Goal: Navigation & Orientation: Find specific page/section

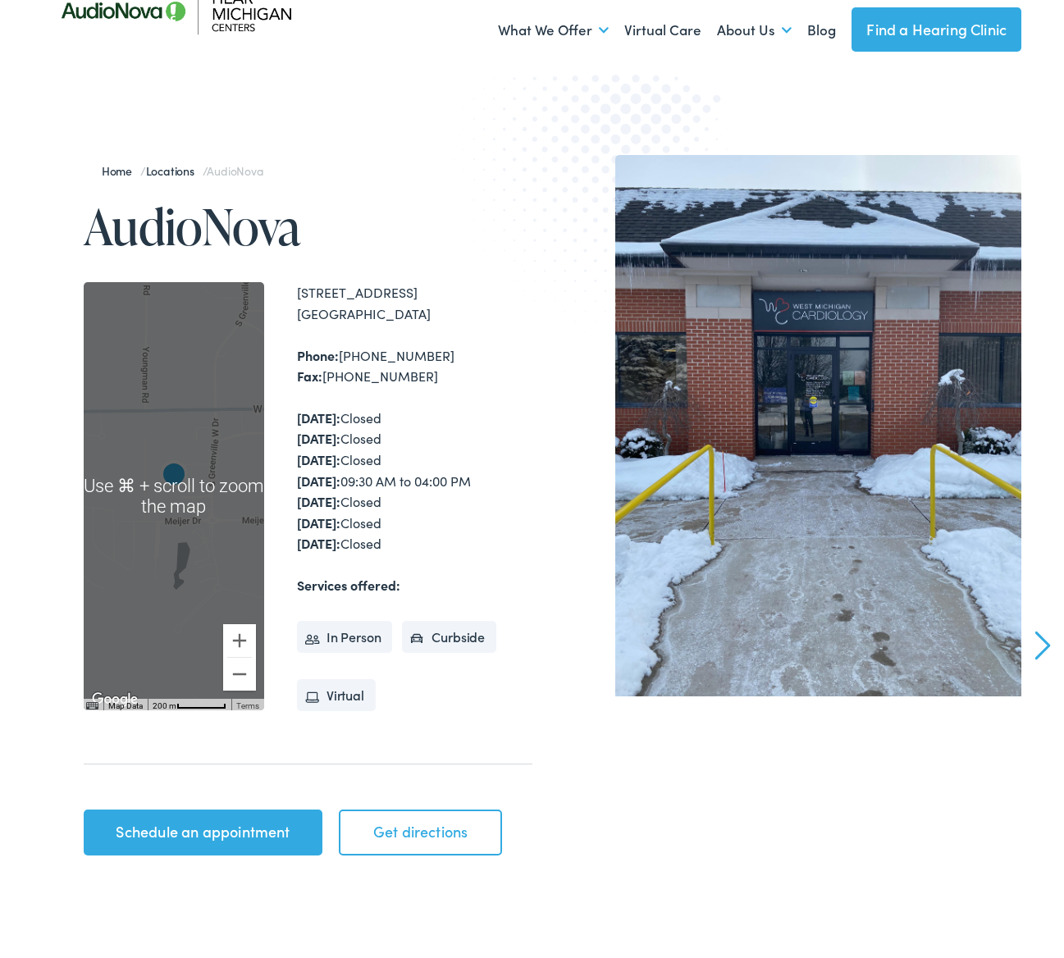
scroll to position [57, 0]
click at [239, 631] on button "Zoom in" at bounding box center [239, 641] width 33 height 33
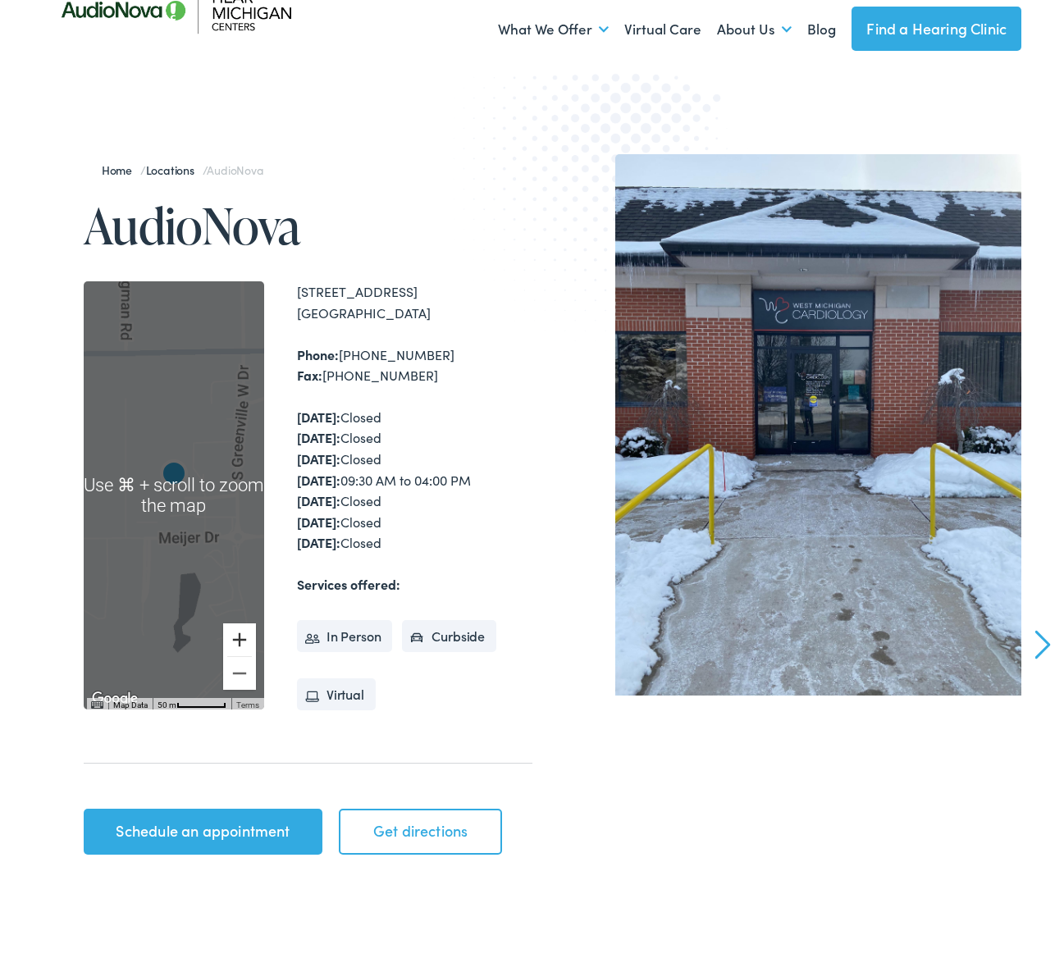
click at [239, 631] on button "Zoom in" at bounding box center [239, 639] width 33 height 33
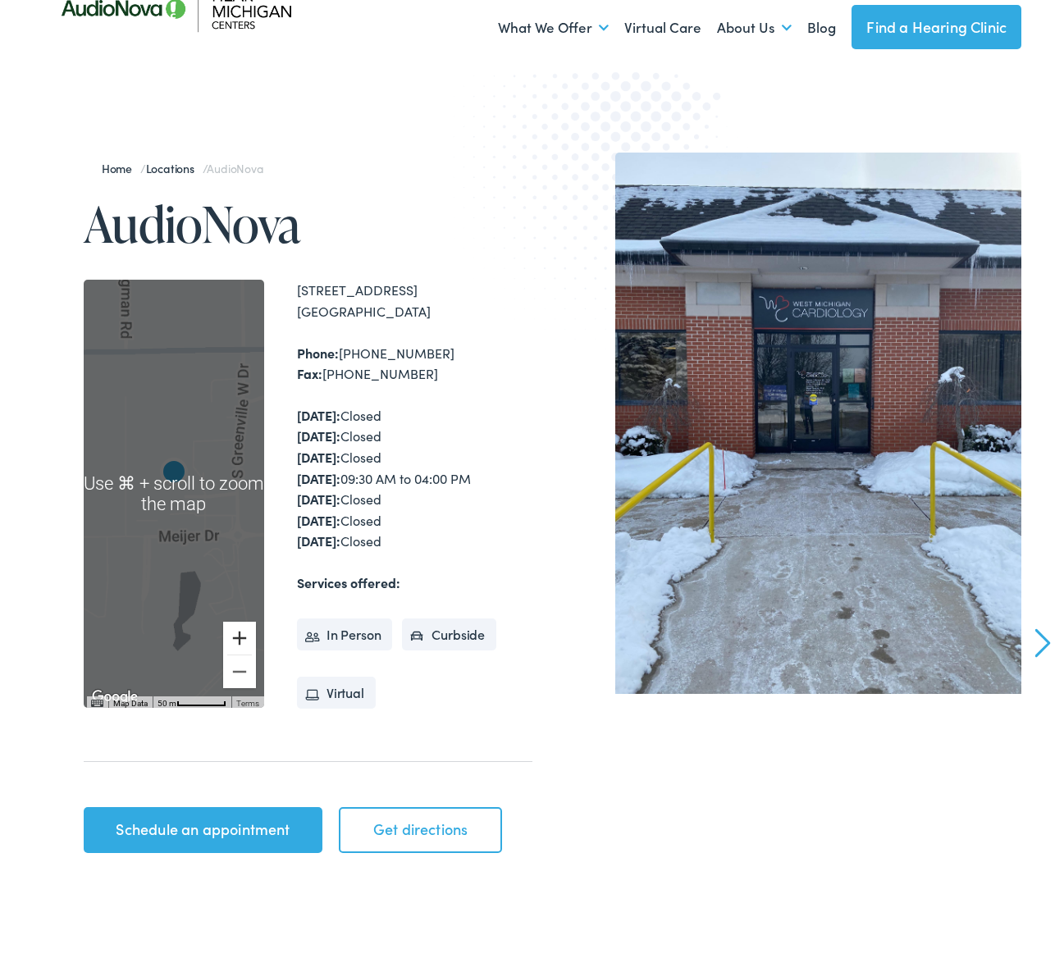
click at [239, 631] on button "Zoom in" at bounding box center [239, 638] width 33 height 33
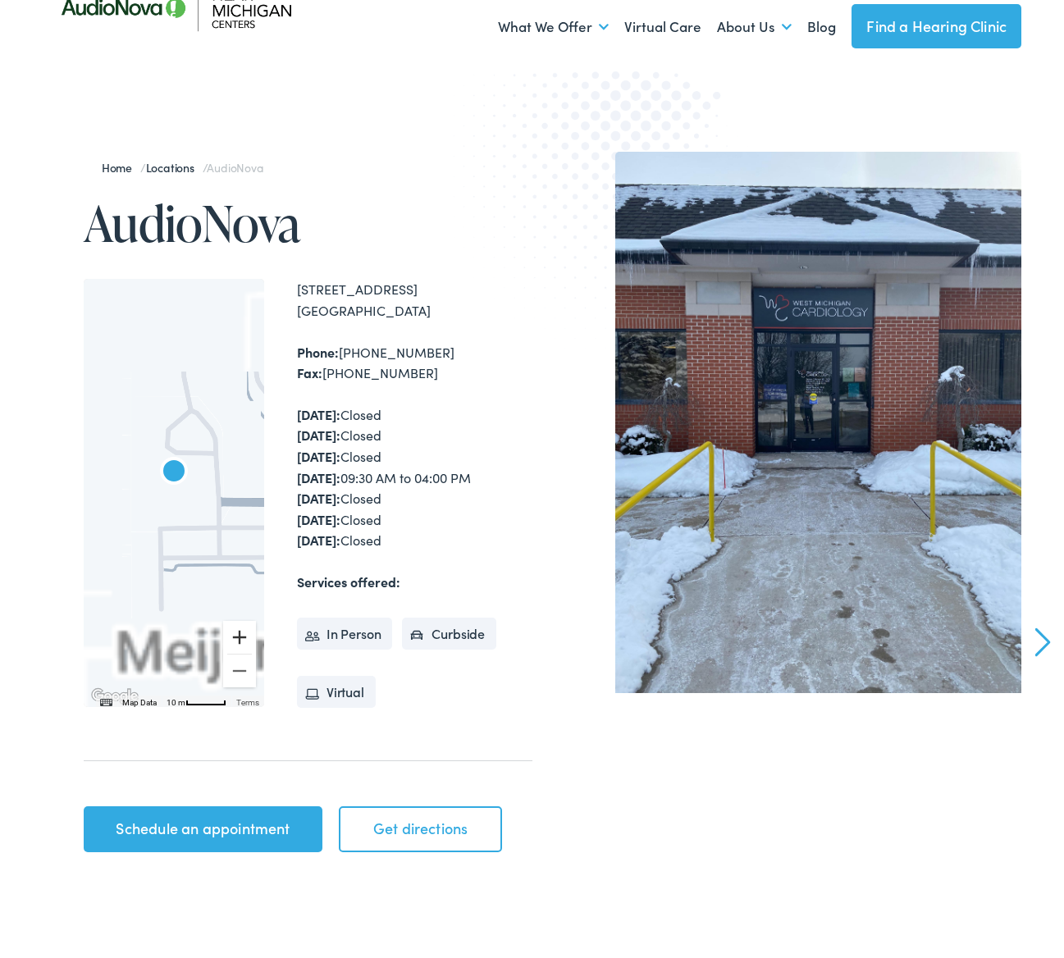
click at [239, 631] on button "Zoom in" at bounding box center [239, 637] width 33 height 33
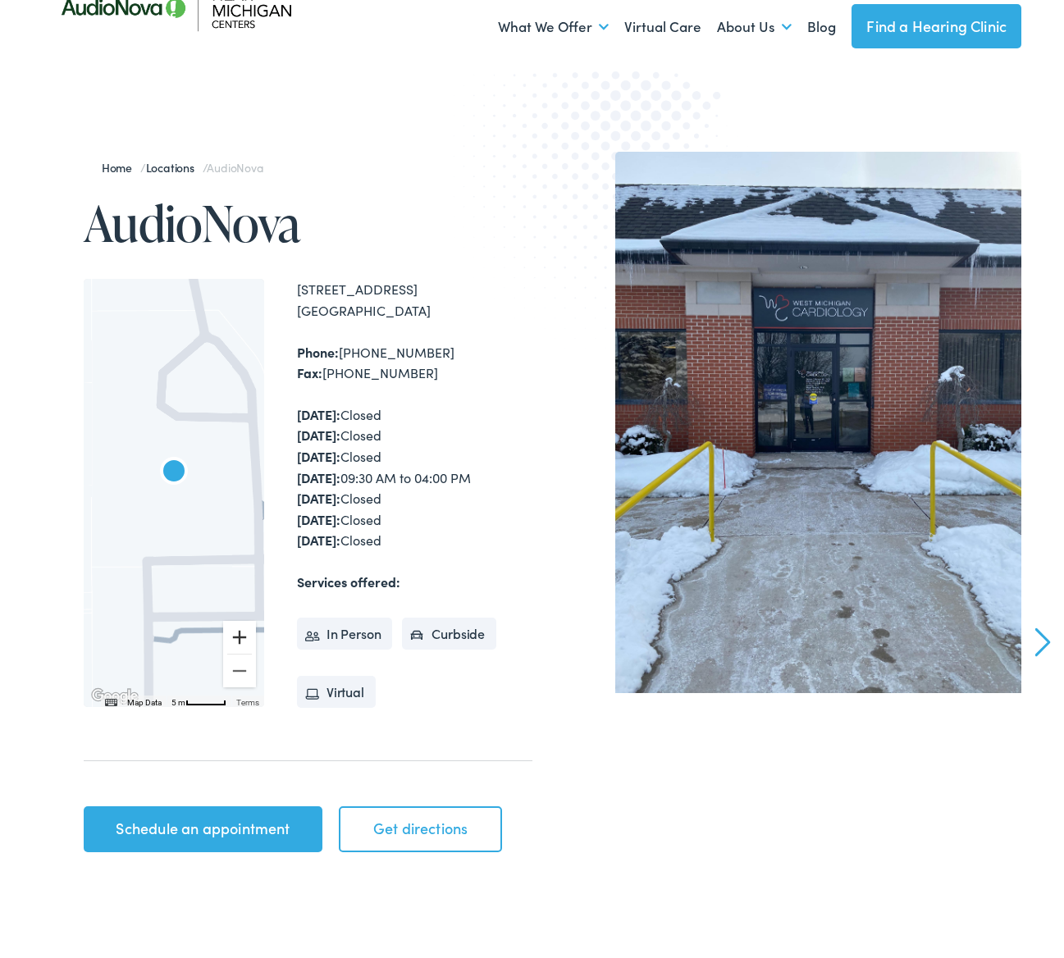
scroll to position [64, 0]
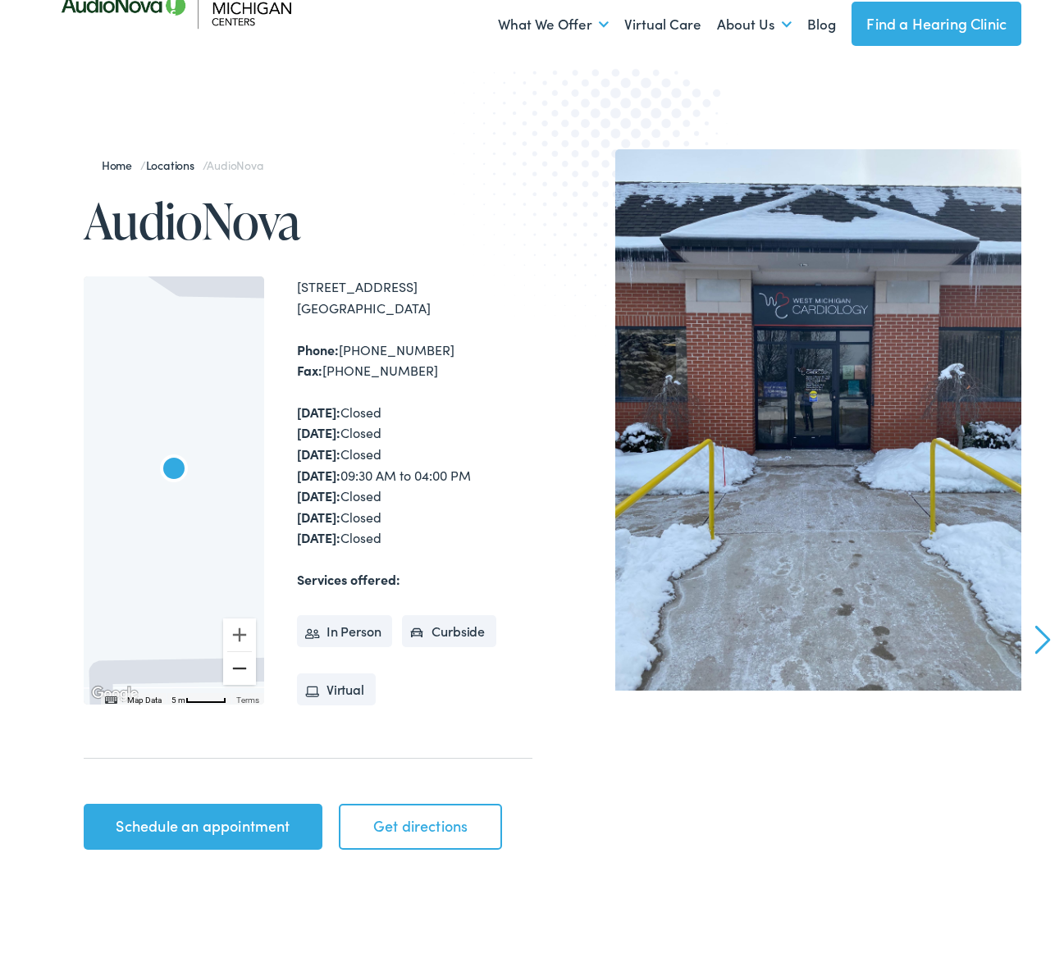
click at [230, 652] on button "Zoom out" at bounding box center [239, 668] width 33 height 33
click at [229, 652] on button "Zoom out" at bounding box center [239, 668] width 33 height 33
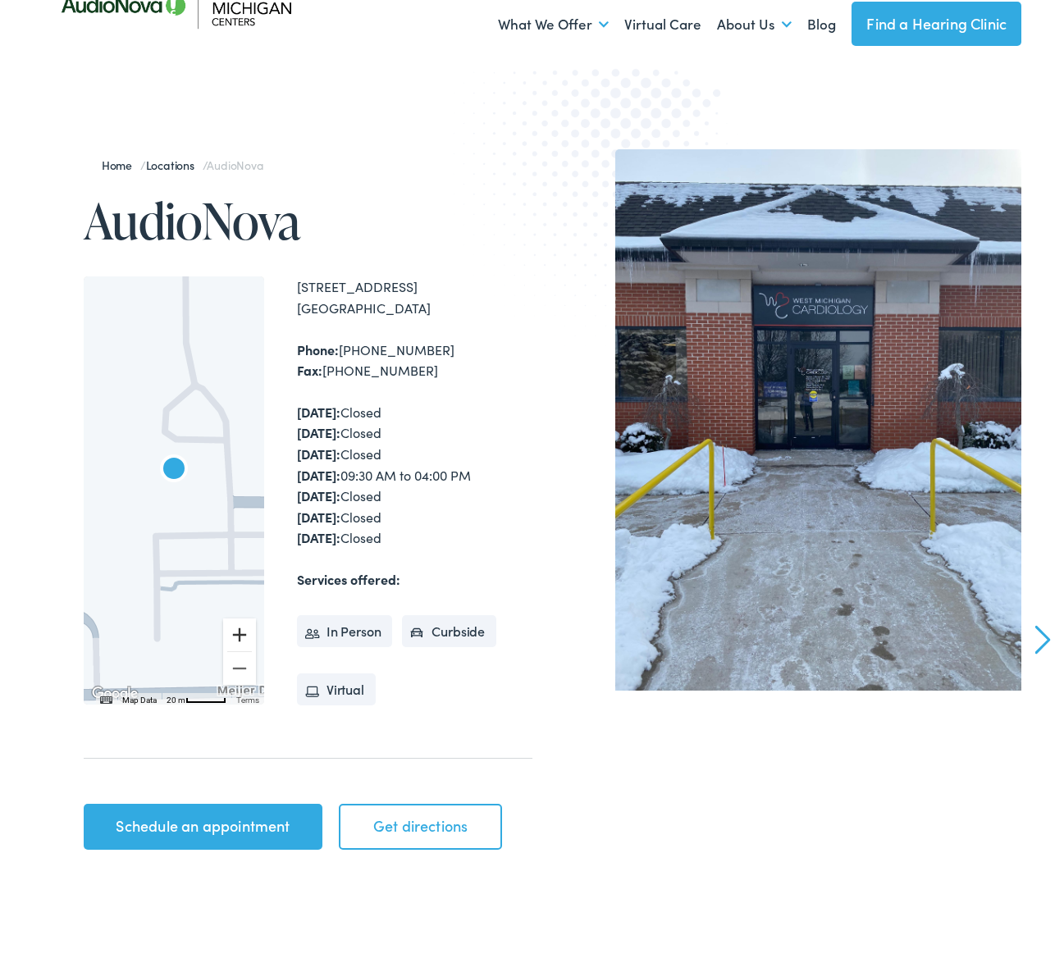
click at [238, 624] on button "Zoom in" at bounding box center [239, 634] width 33 height 33
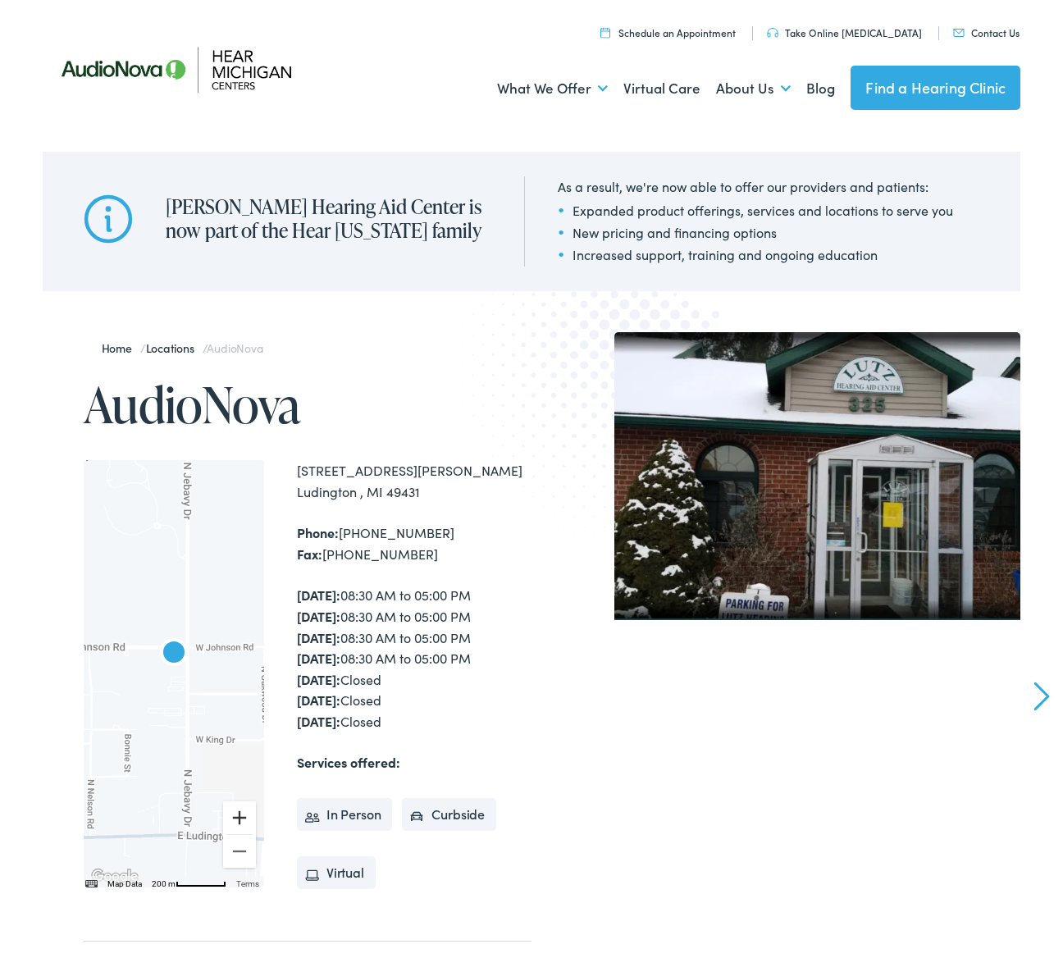
click at [246, 814] on button "Zoom in" at bounding box center [239, 817] width 33 height 33
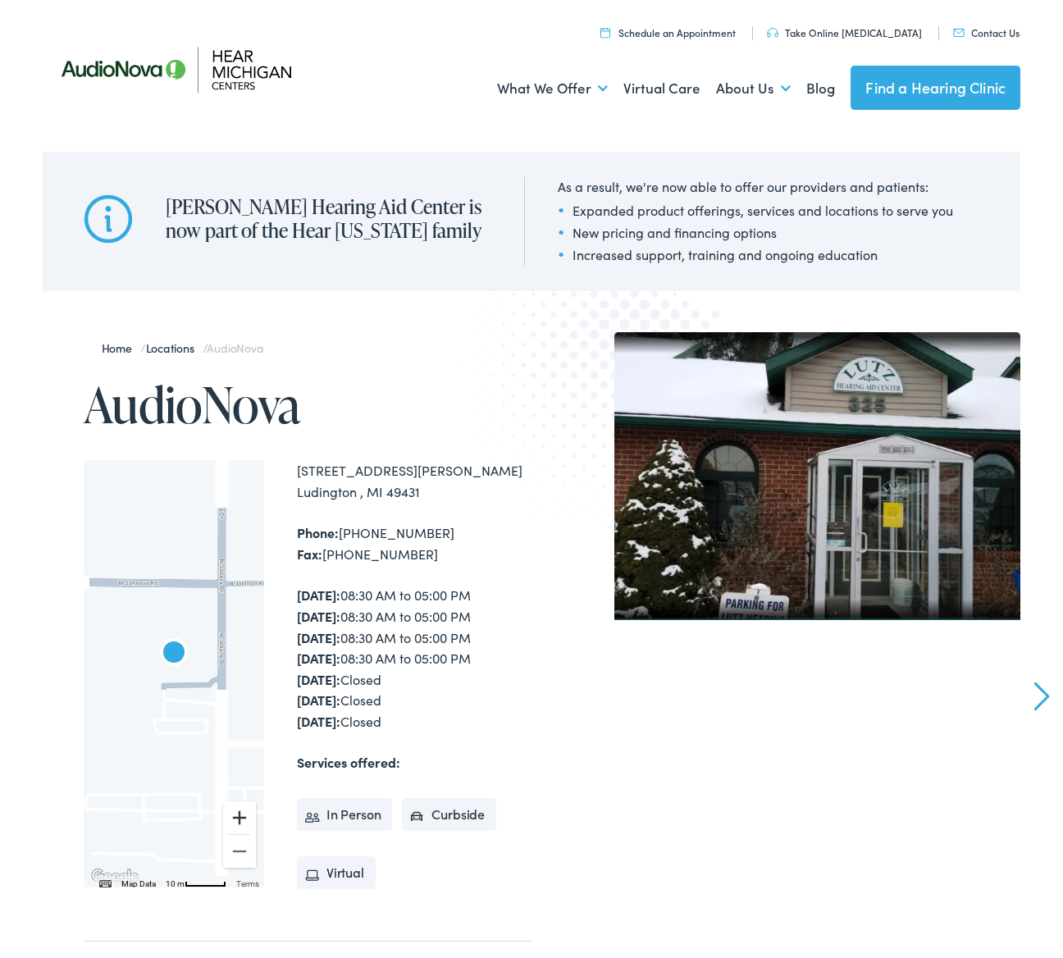
click at [246, 814] on button "Zoom in" at bounding box center [239, 817] width 33 height 33
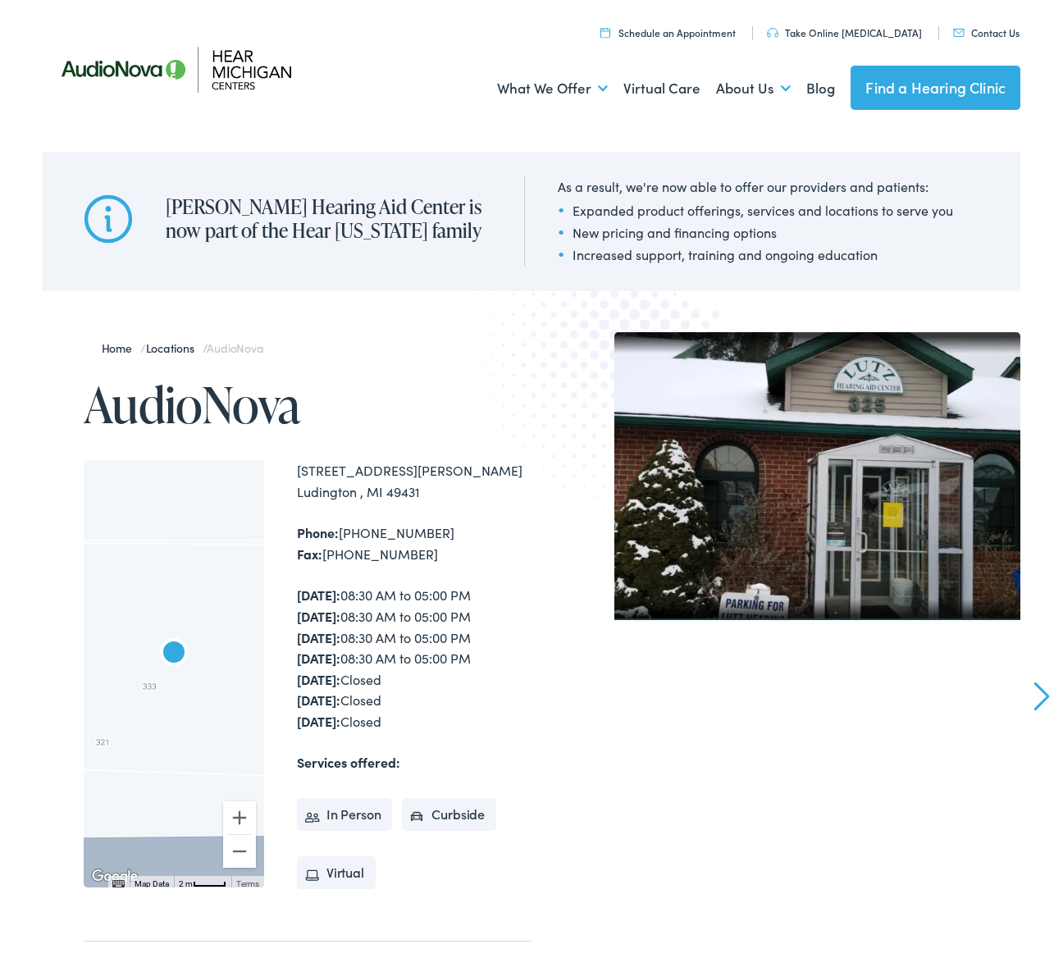
click at [147, 702] on div at bounding box center [174, 674] width 180 height 428
drag, startPoint x: 152, startPoint y: 695, endPoint x: 185, endPoint y: 749, distance: 64.4
click at [170, 653] on div at bounding box center [174, 674] width 180 height 428
click at [230, 864] on div at bounding box center [174, 674] width 180 height 428
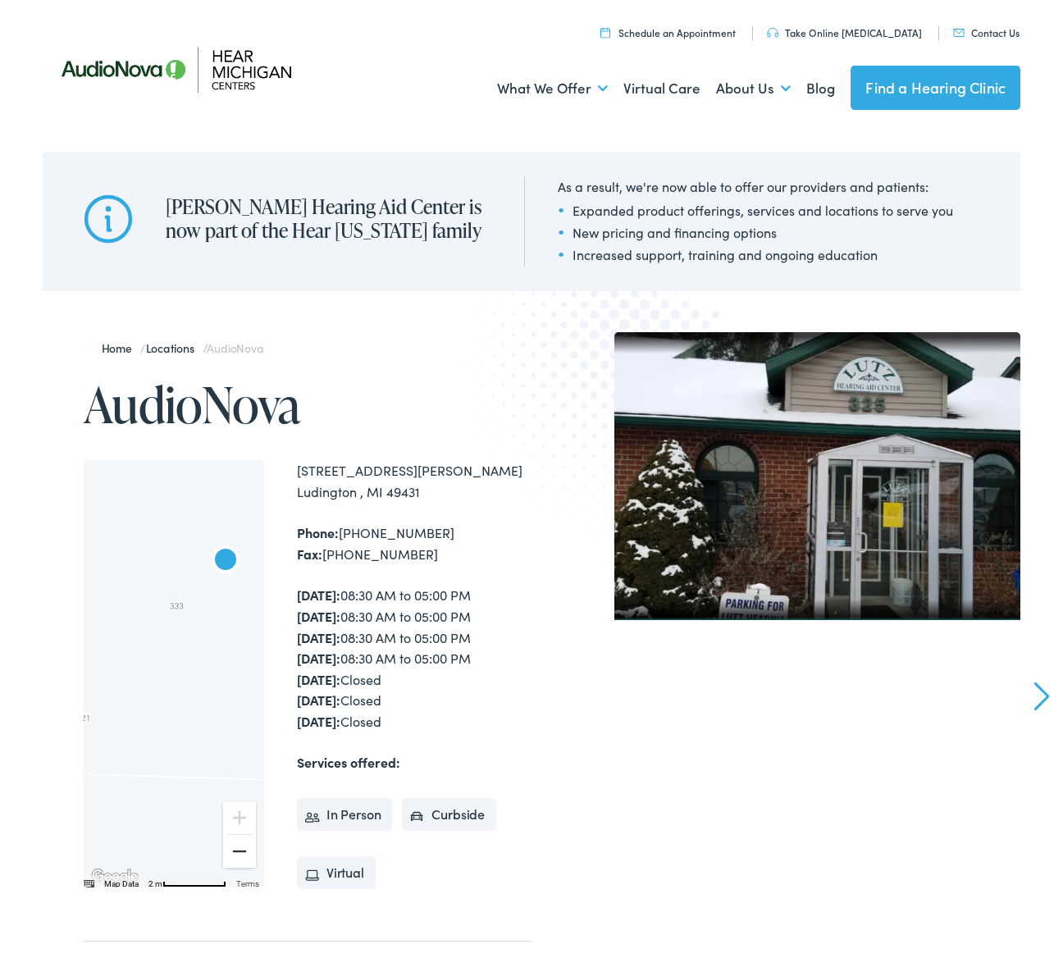
click at [239, 853] on button "Zoom out" at bounding box center [239, 851] width 33 height 33
click at [239, 850] on button "Zoom out" at bounding box center [239, 851] width 33 height 33
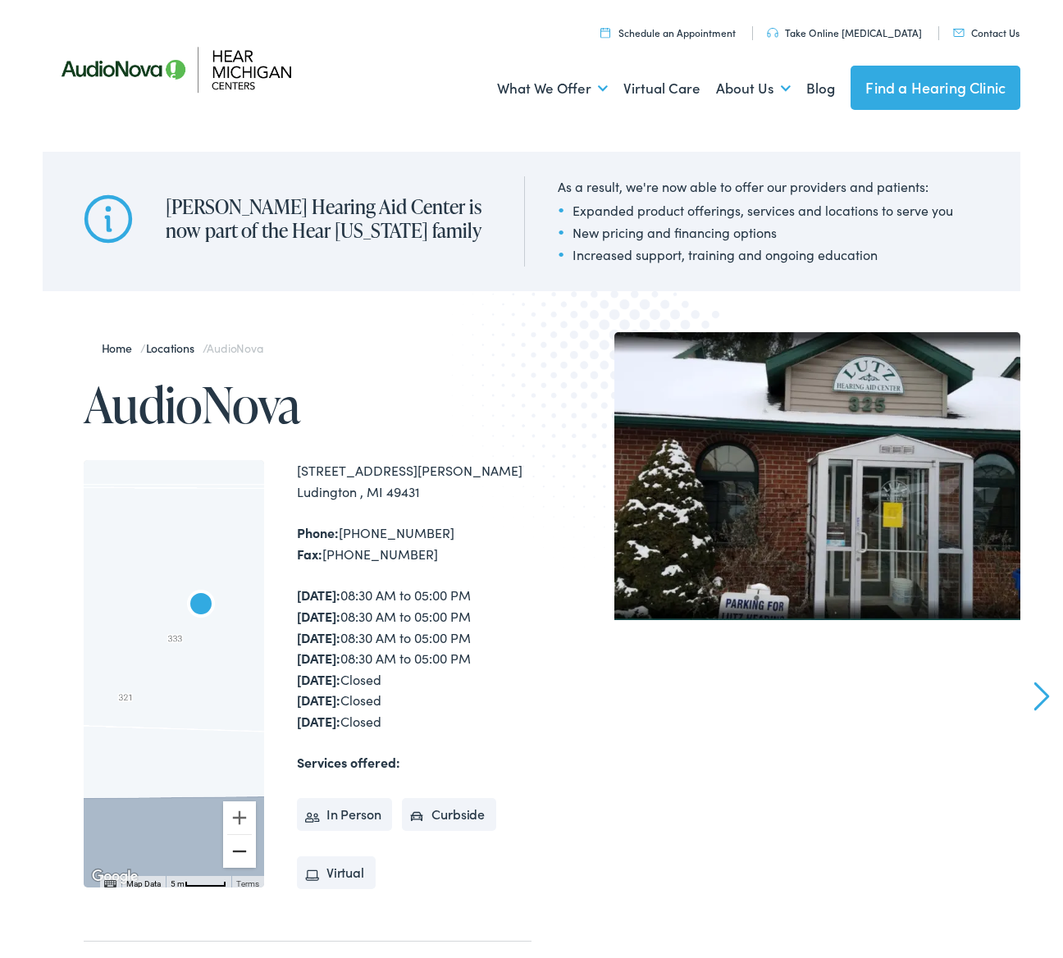
click at [239, 850] on button "Zoom out" at bounding box center [239, 851] width 33 height 33
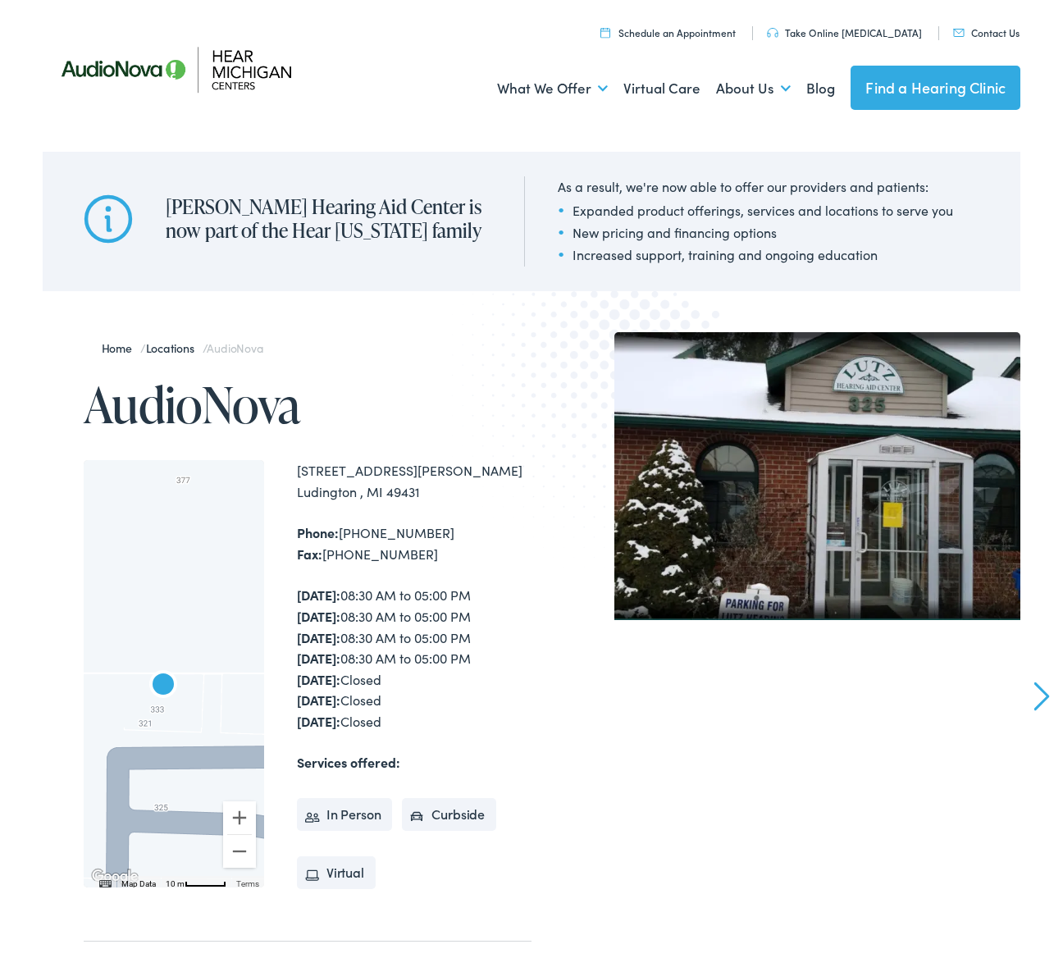
drag, startPoint x: 46, startPoint y: 781, endPoint x: 142, endPoint y: 816, distance: 101.9
click at [142, 816] on div at bounding box center [174, 674] width 180 height 428
click at [146, 713] on div at bounding box center [174, 674] width 180 height 428
click at [145, 713] on div at bounding box center [174, 674] width 180 height 428
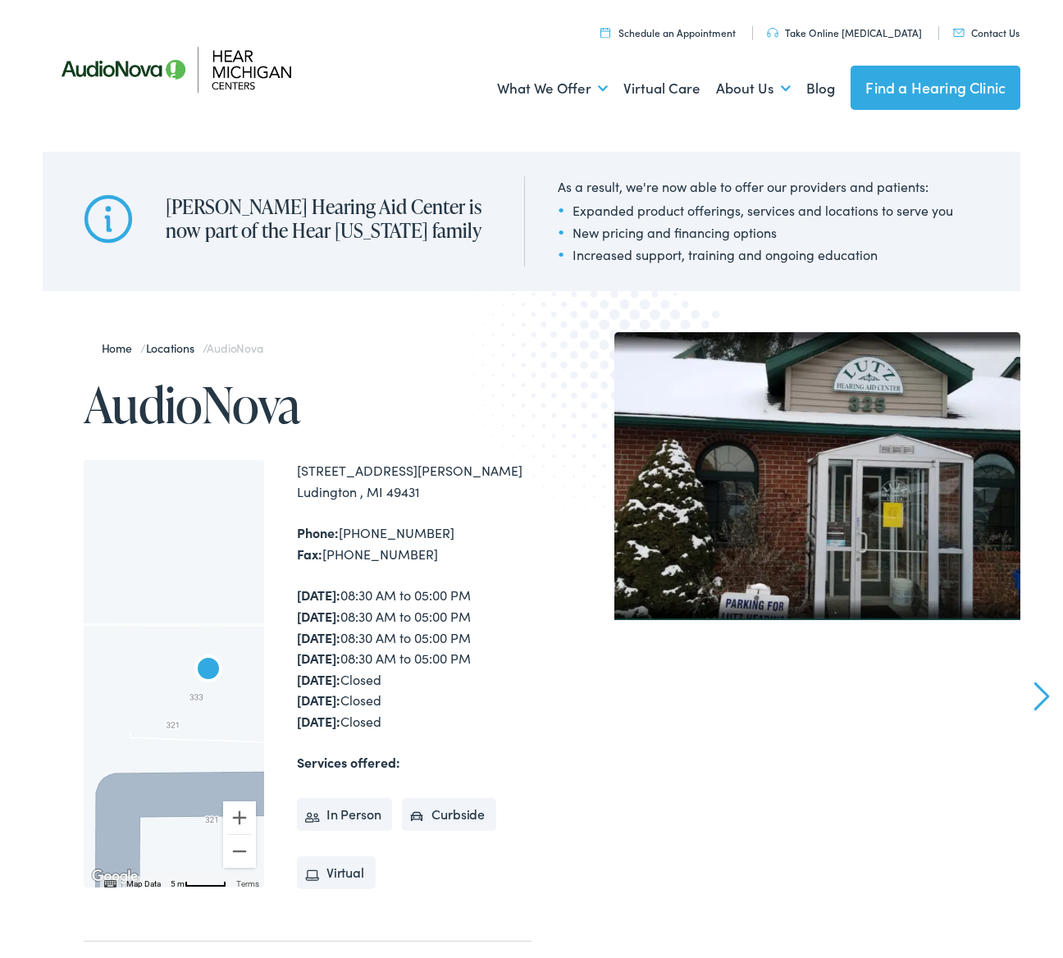
drag, startPoint x: 169, startPoint y: 732, endPoint x: 189, endPoint y: 730, distance: 19.8
click at [189, 730] on div at bounding box center [174, 674] width 180 height 428
